Goal: Task Accomplishment & Management: Manage account settings

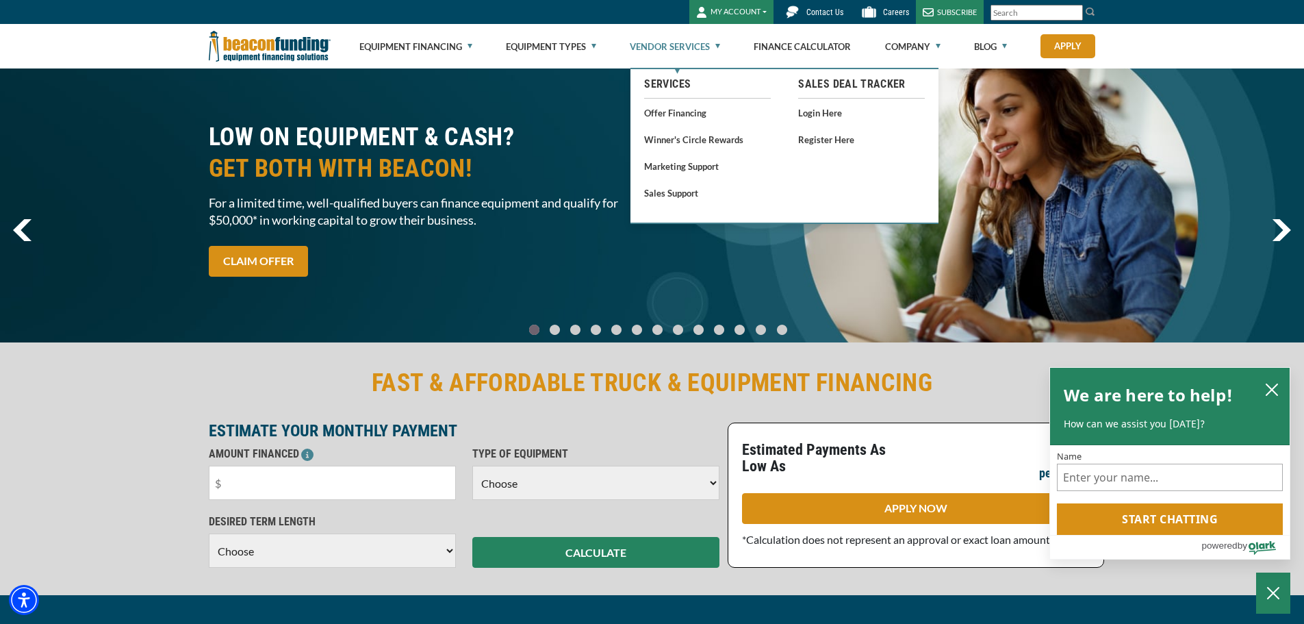
click at [719, 47] on link "Vendor Services" at bounding box center [675, 47] width 90 height 44
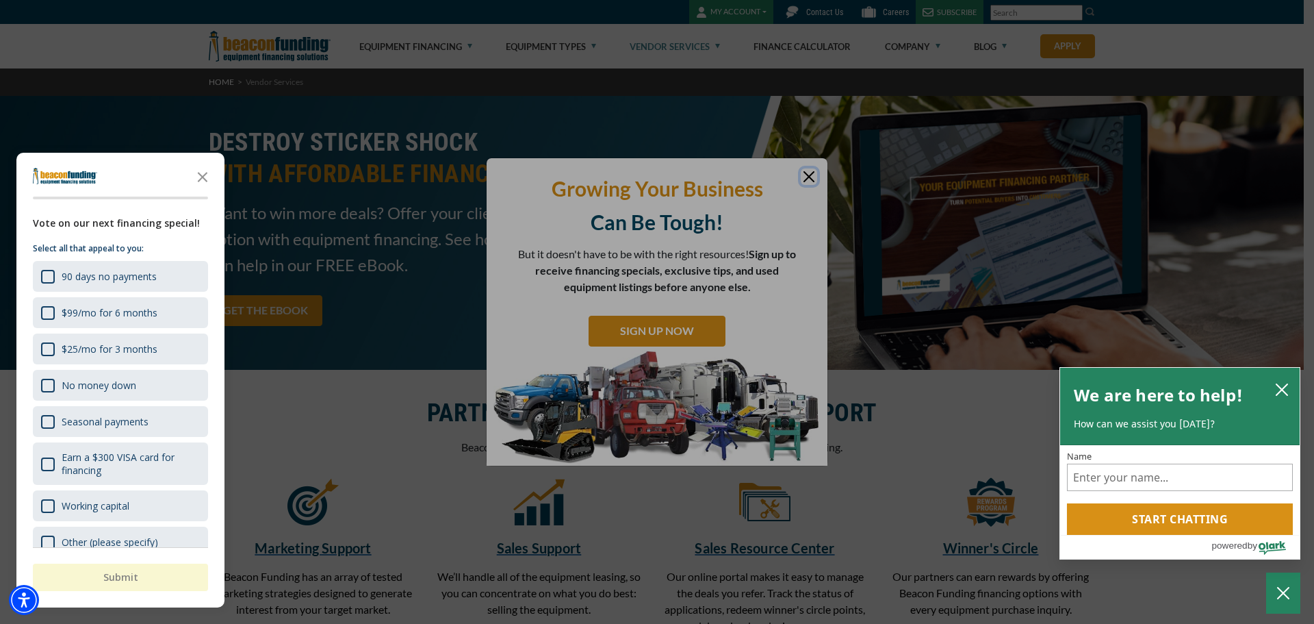
click at [811, 176] on div at bounding box center [657, 312] width 1314 height 624
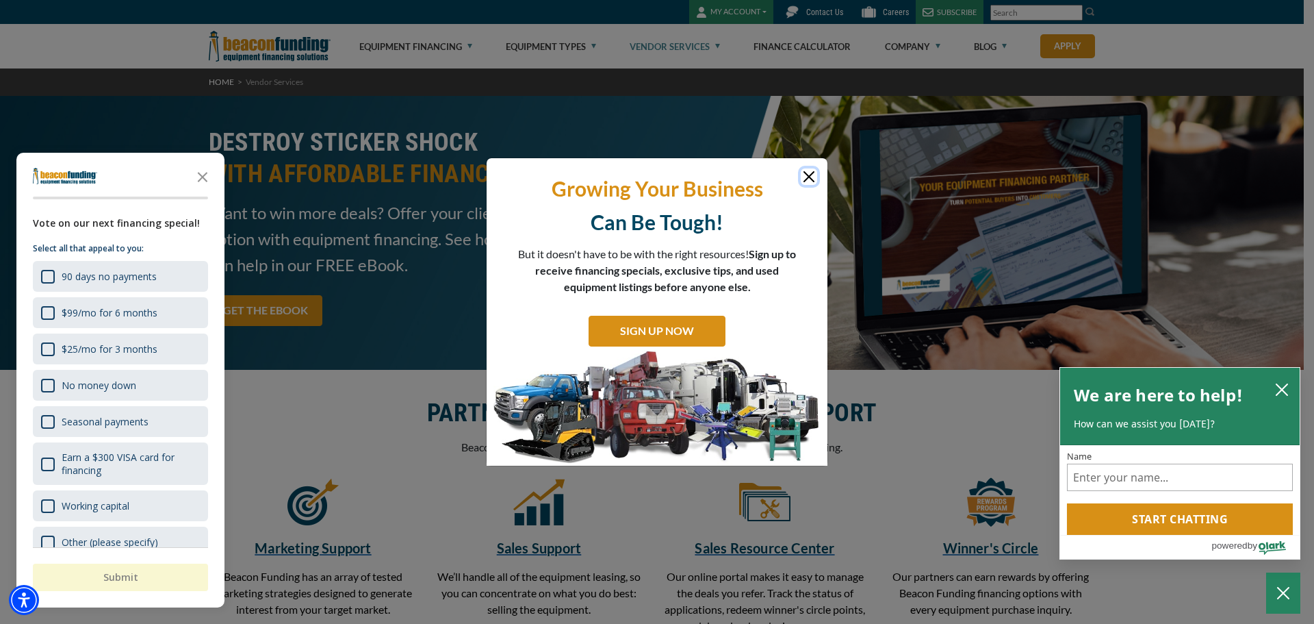
click at [810, 176] on button "Close" at bounding box center [809, 176] width 16 height 16
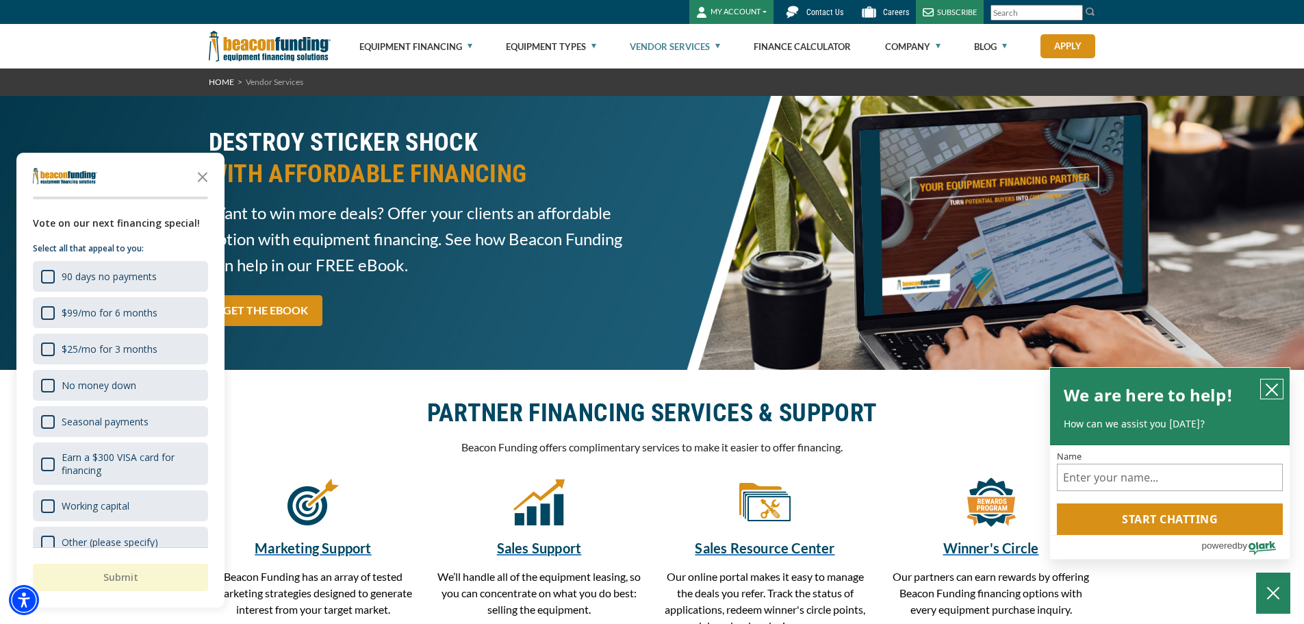
click at [1272, 389] on icon "close chatbox" at bounding box center [1272, 389] width 11 height 11
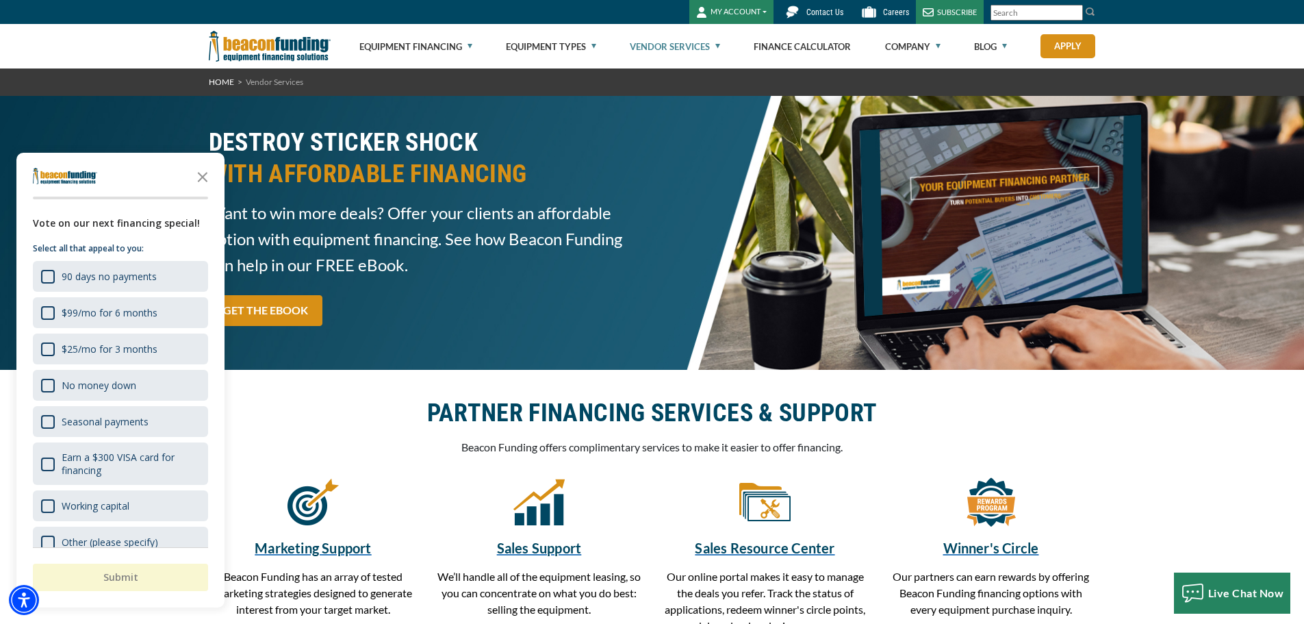
click at [203, 176] on icon "Close the survey" at bounding box center [202, 175] width 27 height 27
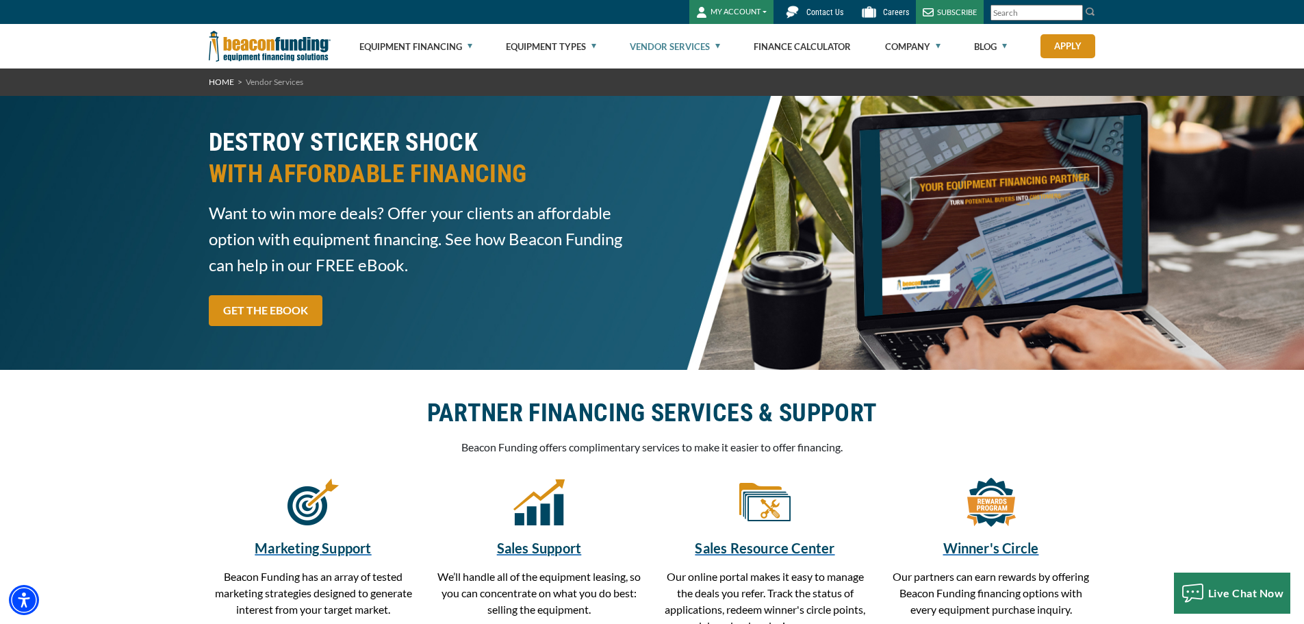
click at [739, 12] on button "MY ACCOUNT" at bounding box center [731, 12] width 84 height 24
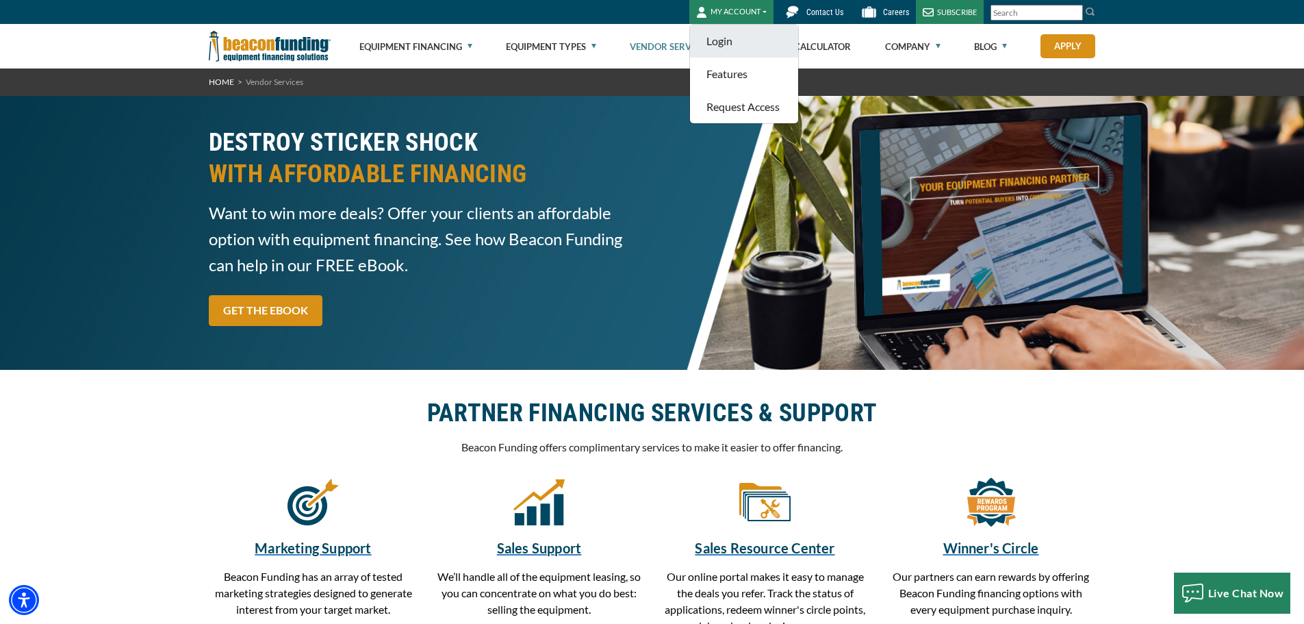
click at [730, 41] on link "Login" at bounding box center [744, 41] width 108 height 33
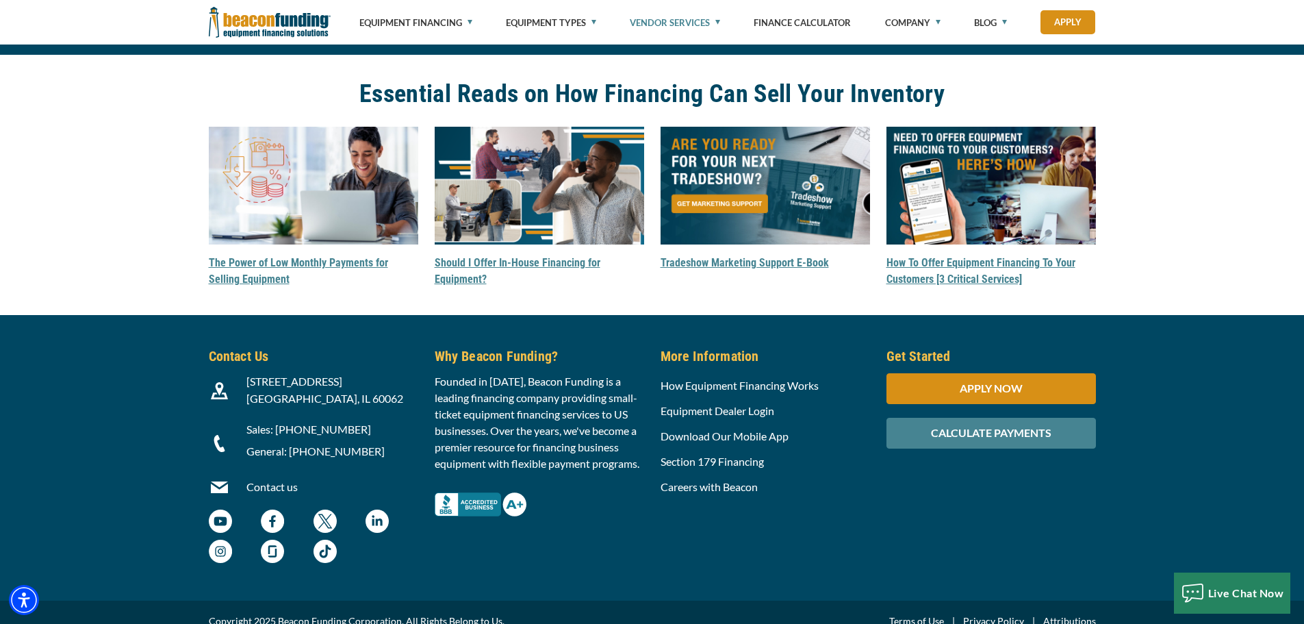
scroll to position [4331, 0]
